Goal: Navigation & Orientation: Find specific page/section

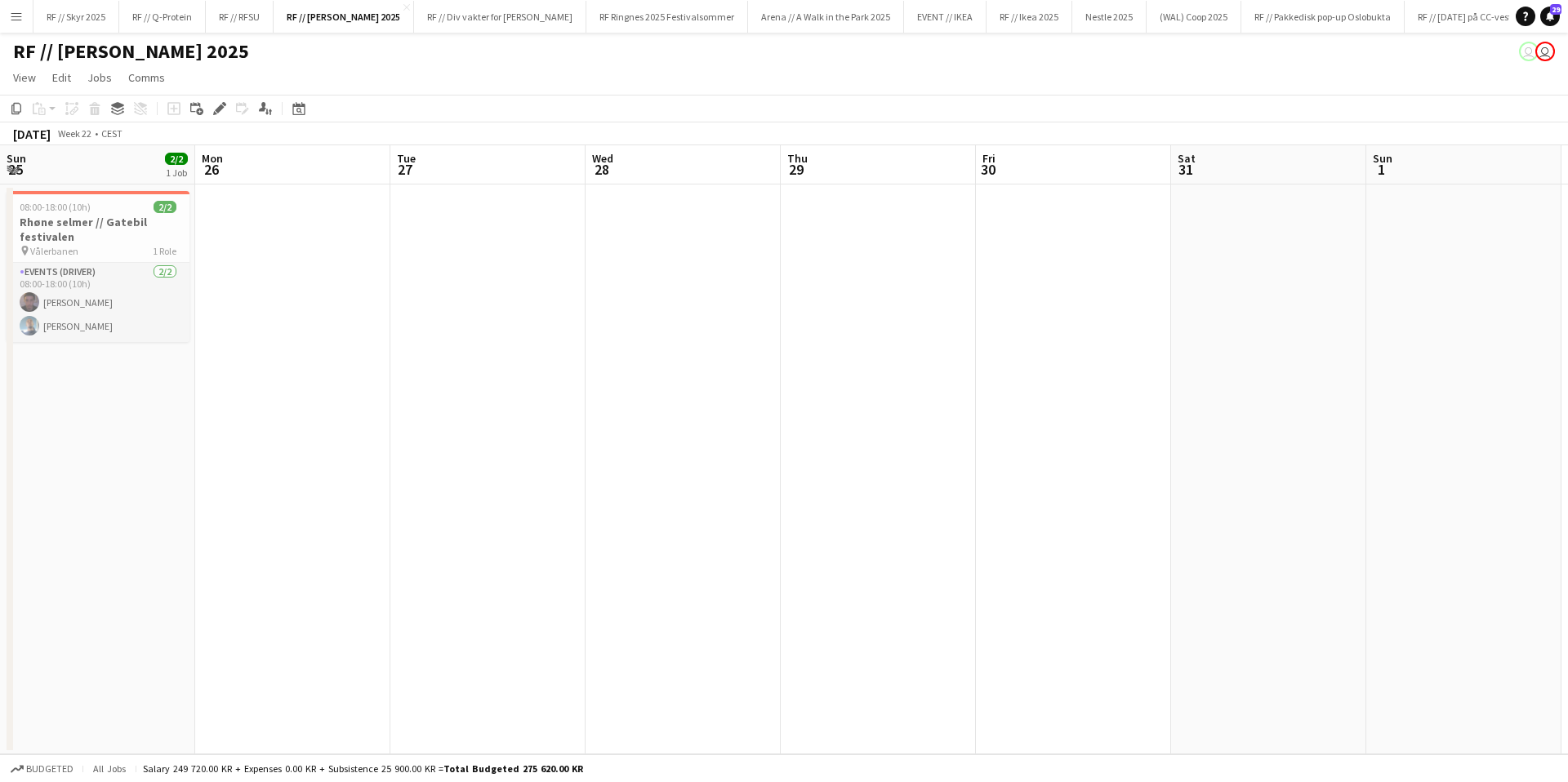
scroll to position [0, 418]
